Goal: Navigation & Orientation: Find specific page/section

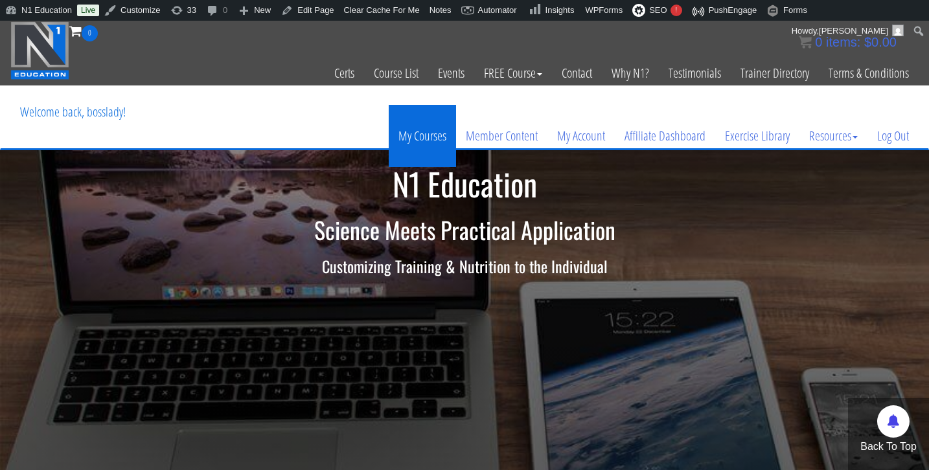
click at [411, 135] on link "My Courses" at bounding box center [422, 136] width 67 height 62
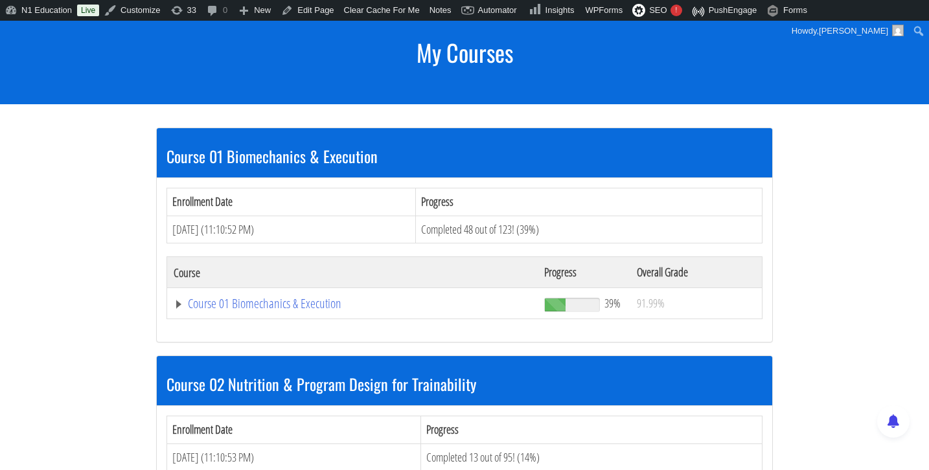
scroll to position [169, 0]
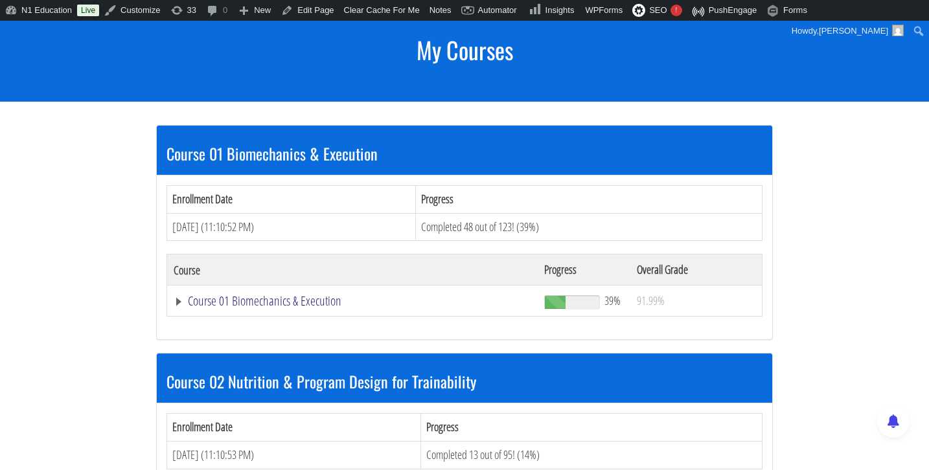
click at [247, 299] on link "Course 01 Biomechanics & Execution" at bounding box center [352, 301] width 357 height 13
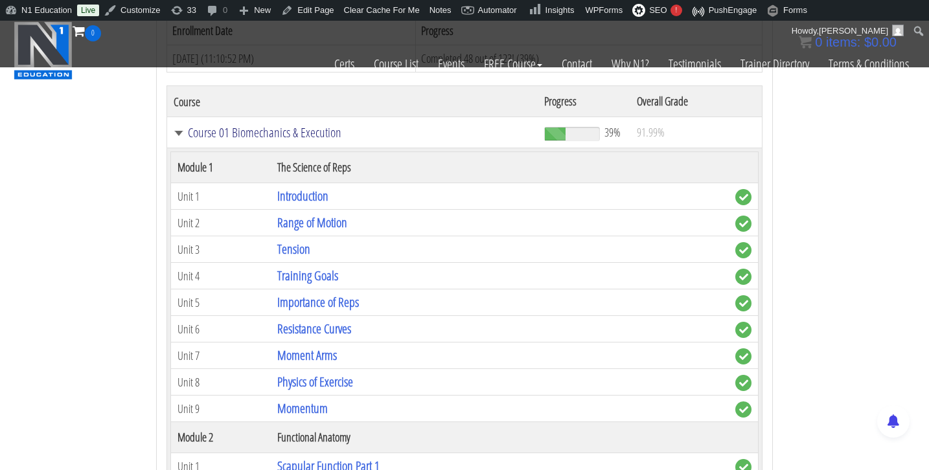
scroll to position [238, 0]
